Goal: Task Accomplishment & Management: Manage account settings

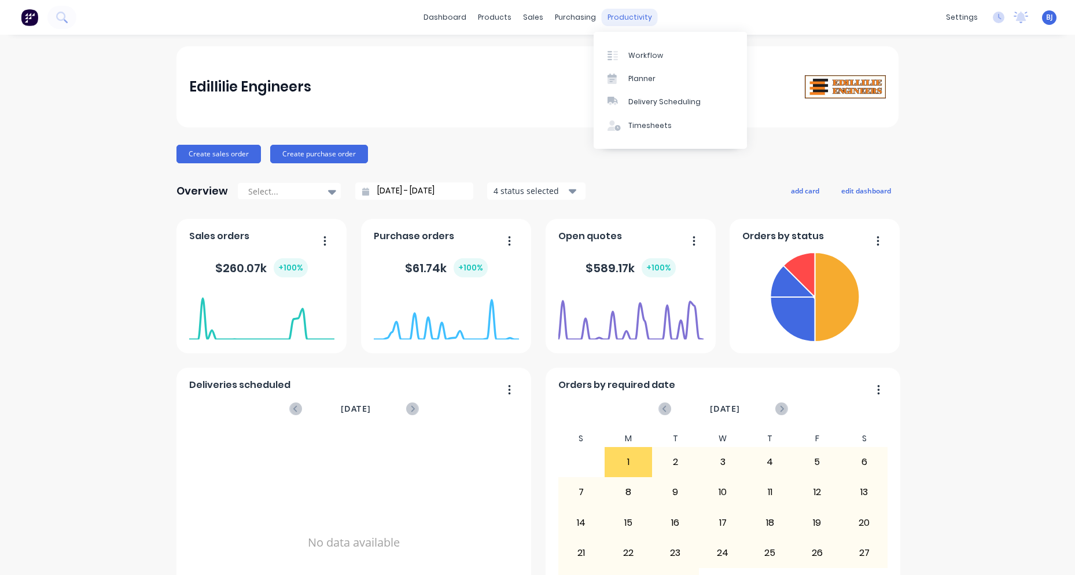
click at [616, 14] on div "productivity" at bounding box center [630, 17] width 56 height 17
click at [644, 122] on div "Timesheets" at bounding box center [650, 125] width 43 height 10
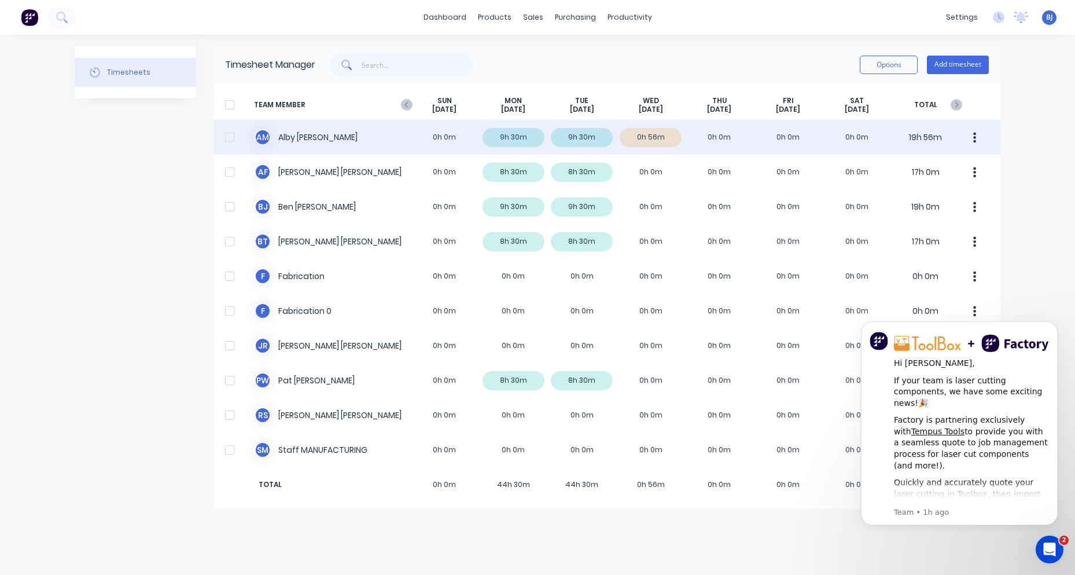
click at [289, 136] on div "A M Alby Mcdonald 0h 0m 9h 30m 9h 30m 0h 56m 0h 0m 0h 0m 0h 0m 19h 56m" at bounding box center [607, 137] width 787 height 35
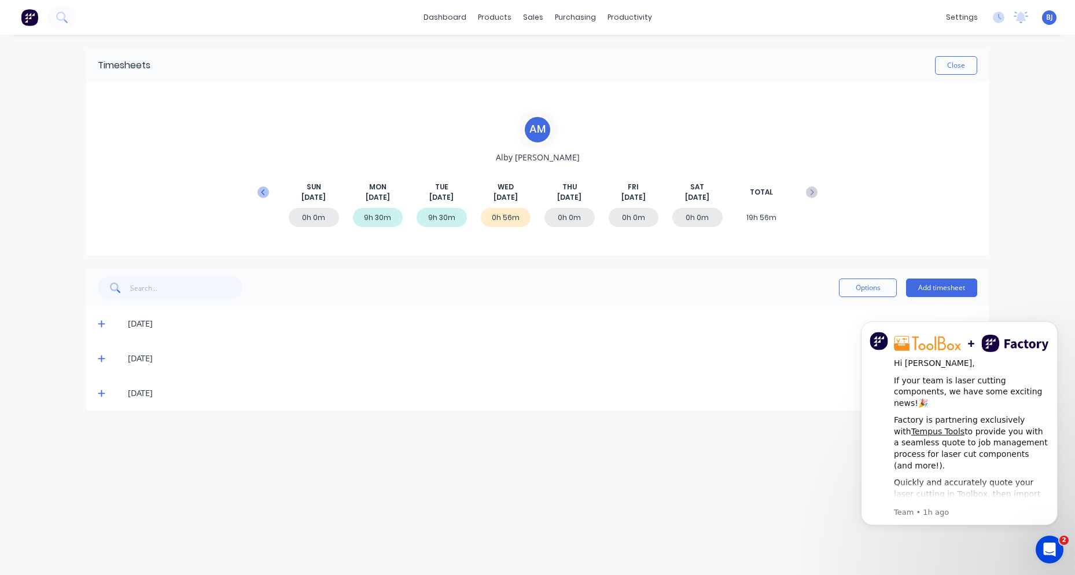
click at [266, 189] on icon at bounding box center [264, 192] width 12 height 12
